Goal: Task Accomplishment & Management: Use online tool/utility

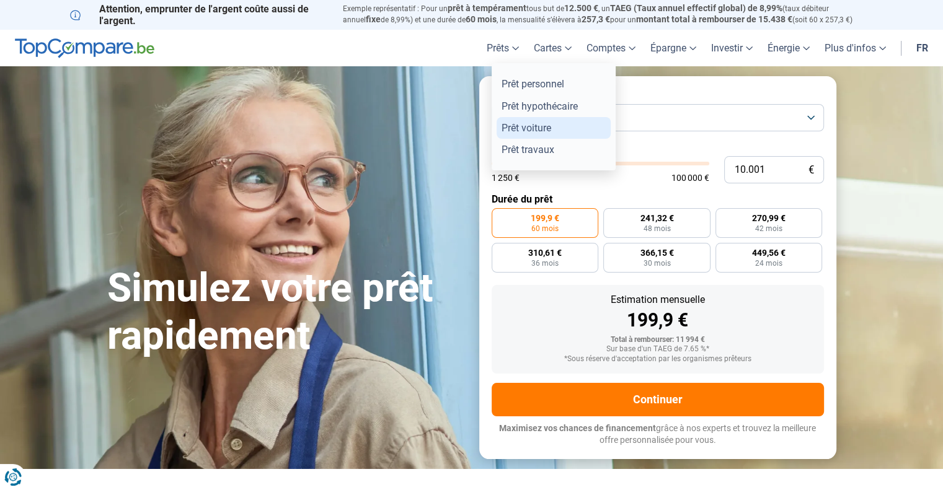
click at [511, 123] on link "Prêt voiture" at bounding box center [554, 128] width 114 height 22
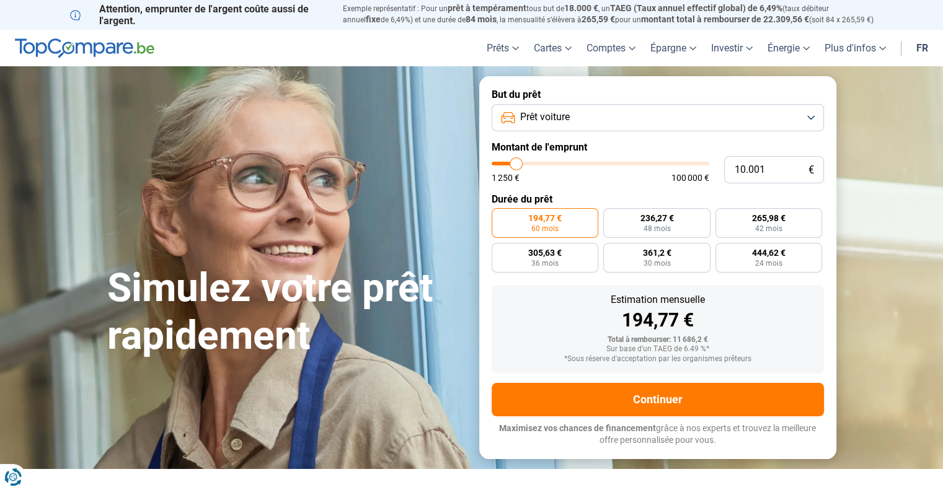
type input "26.750"
type input "26750"
click at [550, 163] on input "range" at bounding box center [601, 164] width 218 height 4
radio input "false"
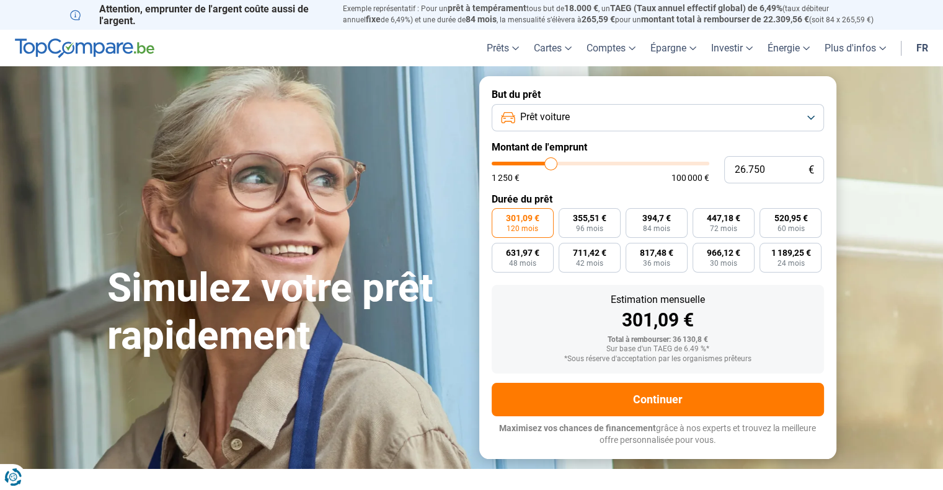
type input "34.000"
type input "34000"
click at [565, 162] on input "range" at bounding box center [601, 164] width 218 height 4
type input "39.750"
type input "39750"
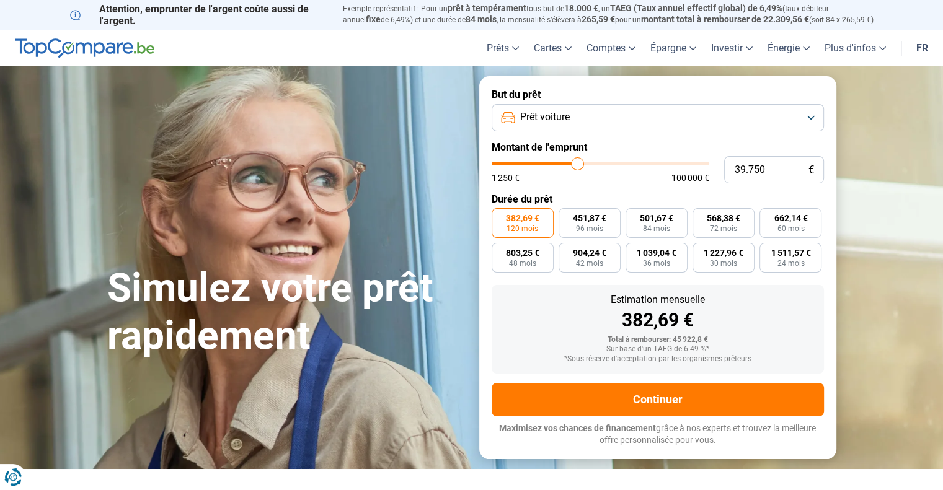
click at [578, 163] on input "range" at bounding box center [601, 164] width 218 height 4
click at [533, 265] on span "48 mois" at bounding box center [522, 263] width 27 height 7
click at [500, 251] on input "939,09 € 48 mois" at bounding box center [496, 247] width 8 height 8
radio input "true"
